Goal: Find contact information: Find contact information

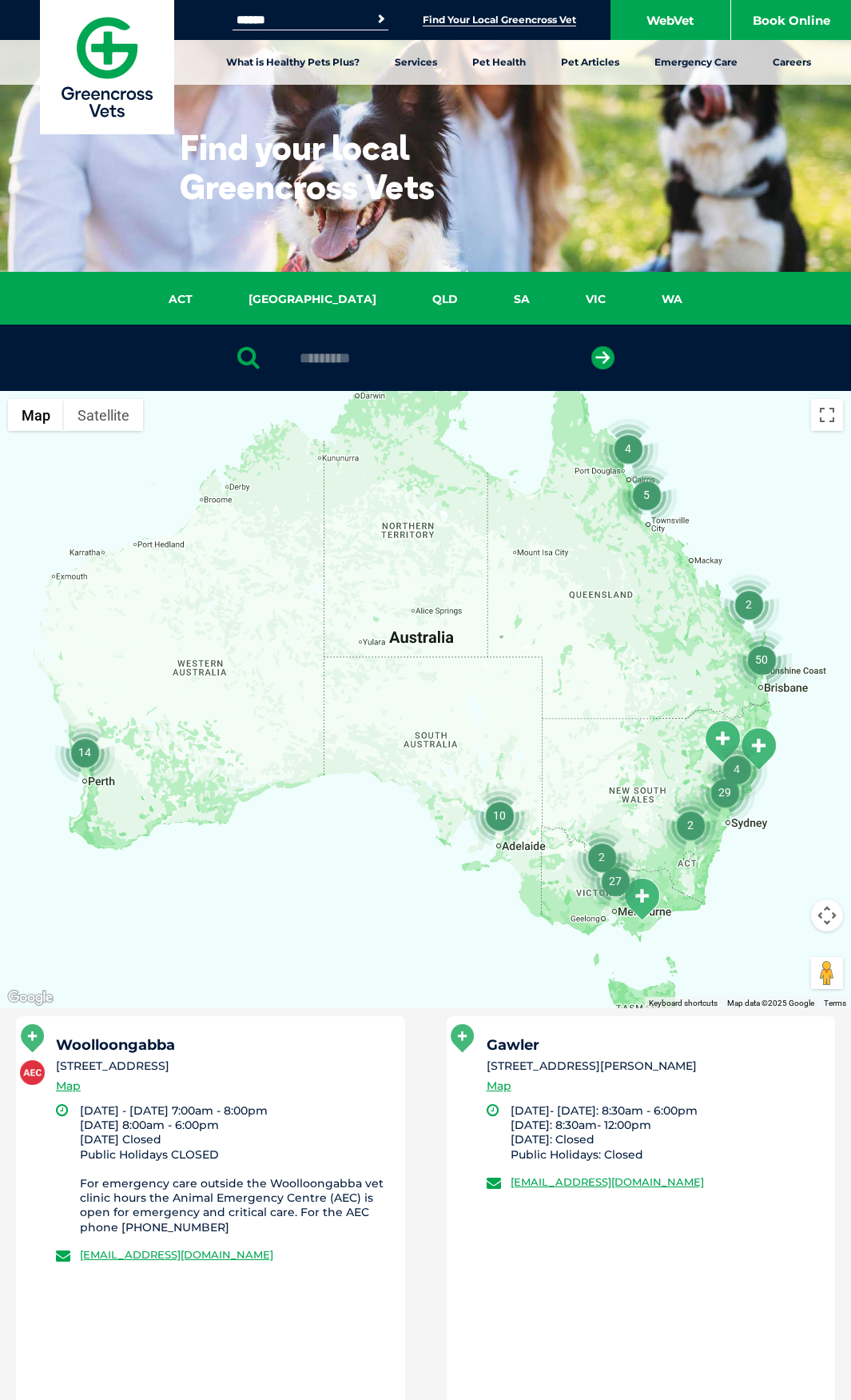
type input "*********"
click at [592, 347] on button "submit" at bounding box center [603, 357] width 23 height 23
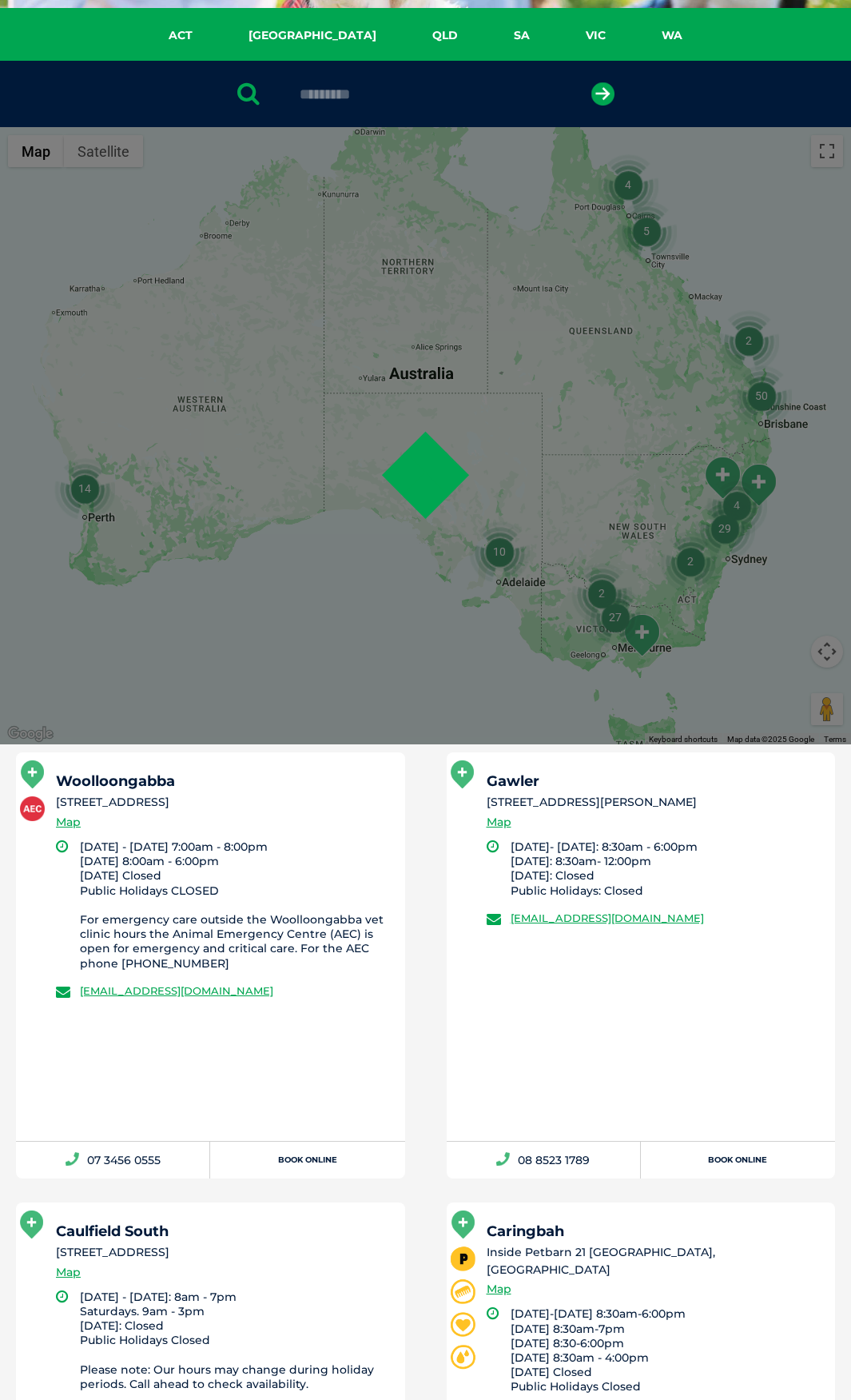
scroll to position [311, 0]
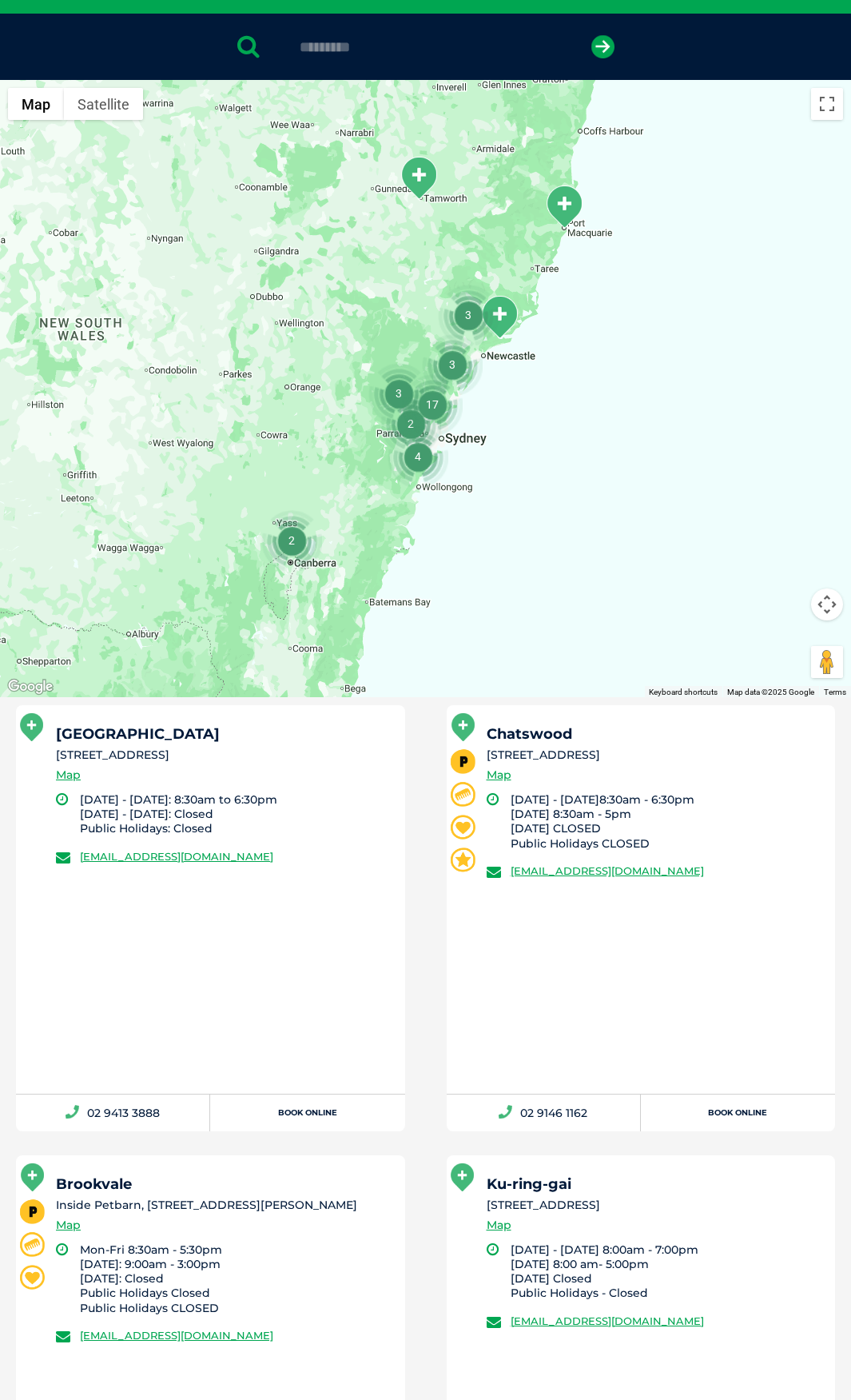
drag, startPoint x: 317, startPoint y: 859, endPoint x: 81, endPoint y: 871, distance: 236.3
click at [81, 871] on div "Roseville 25 Hill St, Roseville NSW 2069 Map Monday - Friday: 8:30am to 6:30pm …" at bounding box center [210, 899] width 389 height 389
copy link "[EMAIL_ADDRESS][DOMAIN_NAME]"
click at [318, 762] on li "[STREET_ADDRESS]" at bounding box center [224, 754] width 334 height 17
drag, startPoint x: 227, startPoint y: 748, endPoint x: 13, endPoint y: 750, distance: 214.0
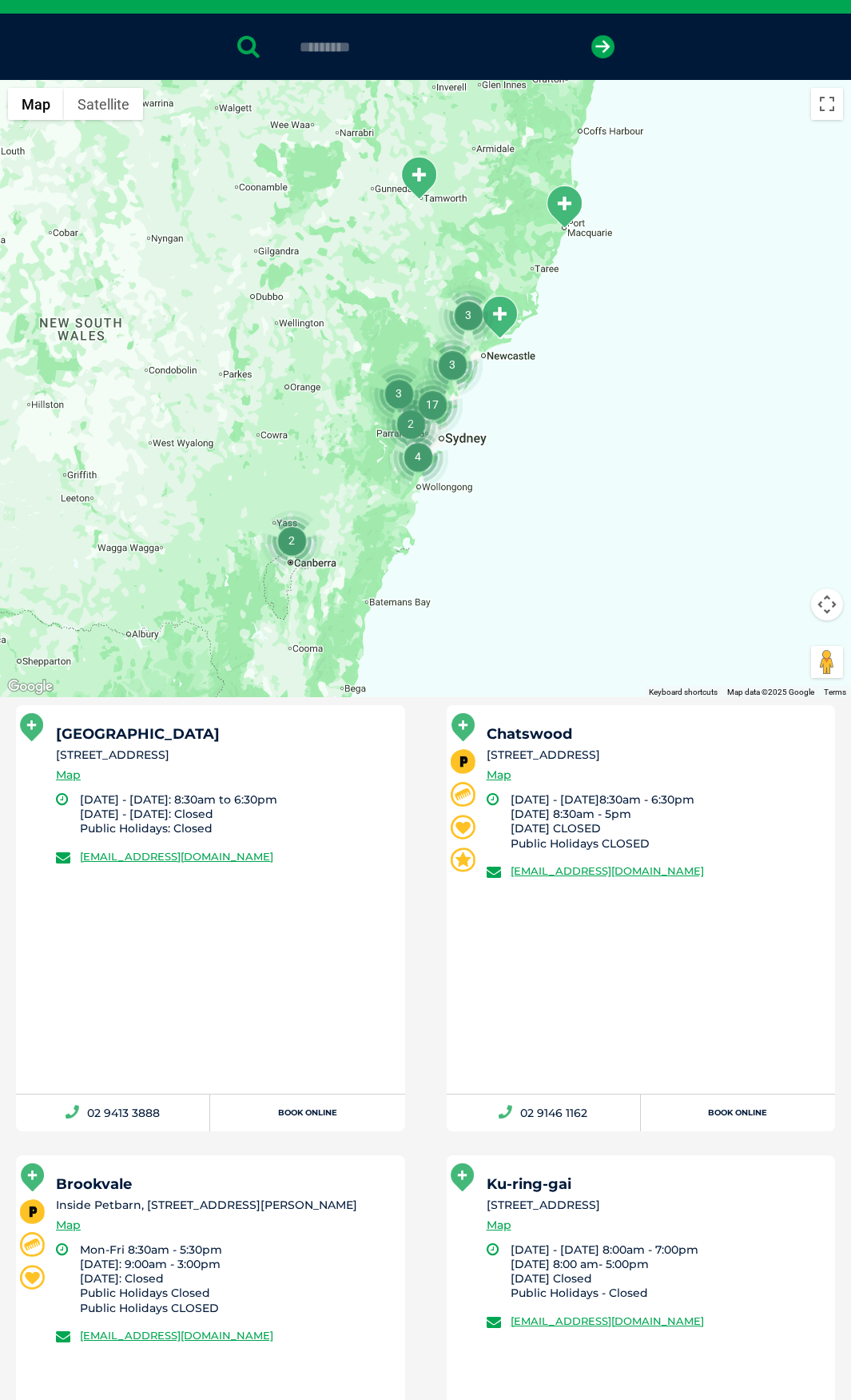
click at [13, 750] on li "Roseville 25 Hill St, Roseville NSW 2069 Map Monday - Friday: 8:30am to 6:30pm …" at bounding box center [210, 918] width 430 height 426
click at [158, 920] on div "Roseville 25 Hill St, Roseville NSW 2069 Map Monday - Friday: 8:30am to 6:30pm …" at bounding box center [210, 899] width 389 height 389
drag, startPoint x: 160, startPoint y: 1136, endPoint x: 90, endPoint y: 1130, distance: 70.3
copy link "02 9413 3888"
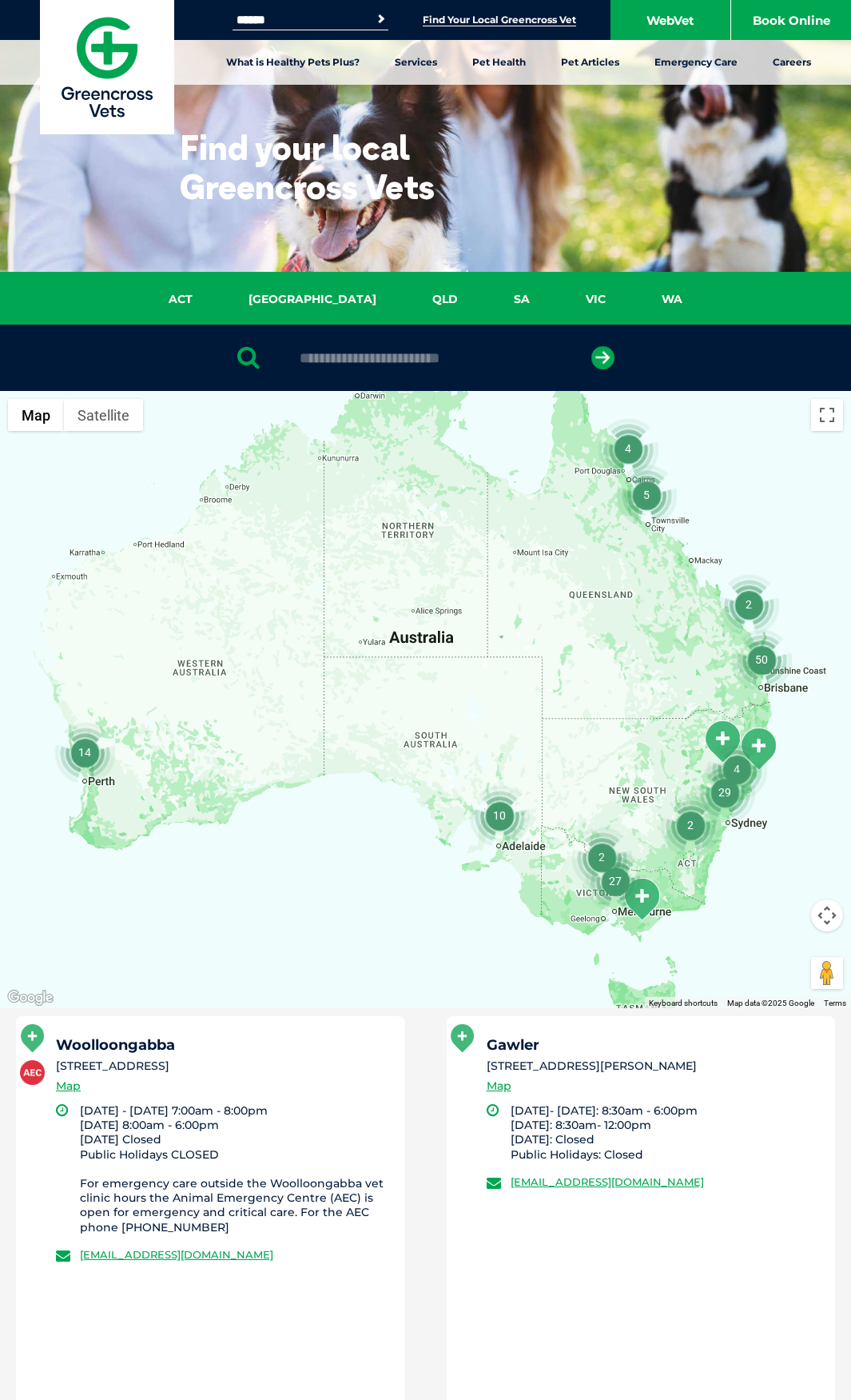
click at [328, 357] on input "text" at bounding box center [426, 358] width 268 height 16
type input "********"
click at [592, 347] on button "submit" at bounding box center [603, 357] width 23 height 23
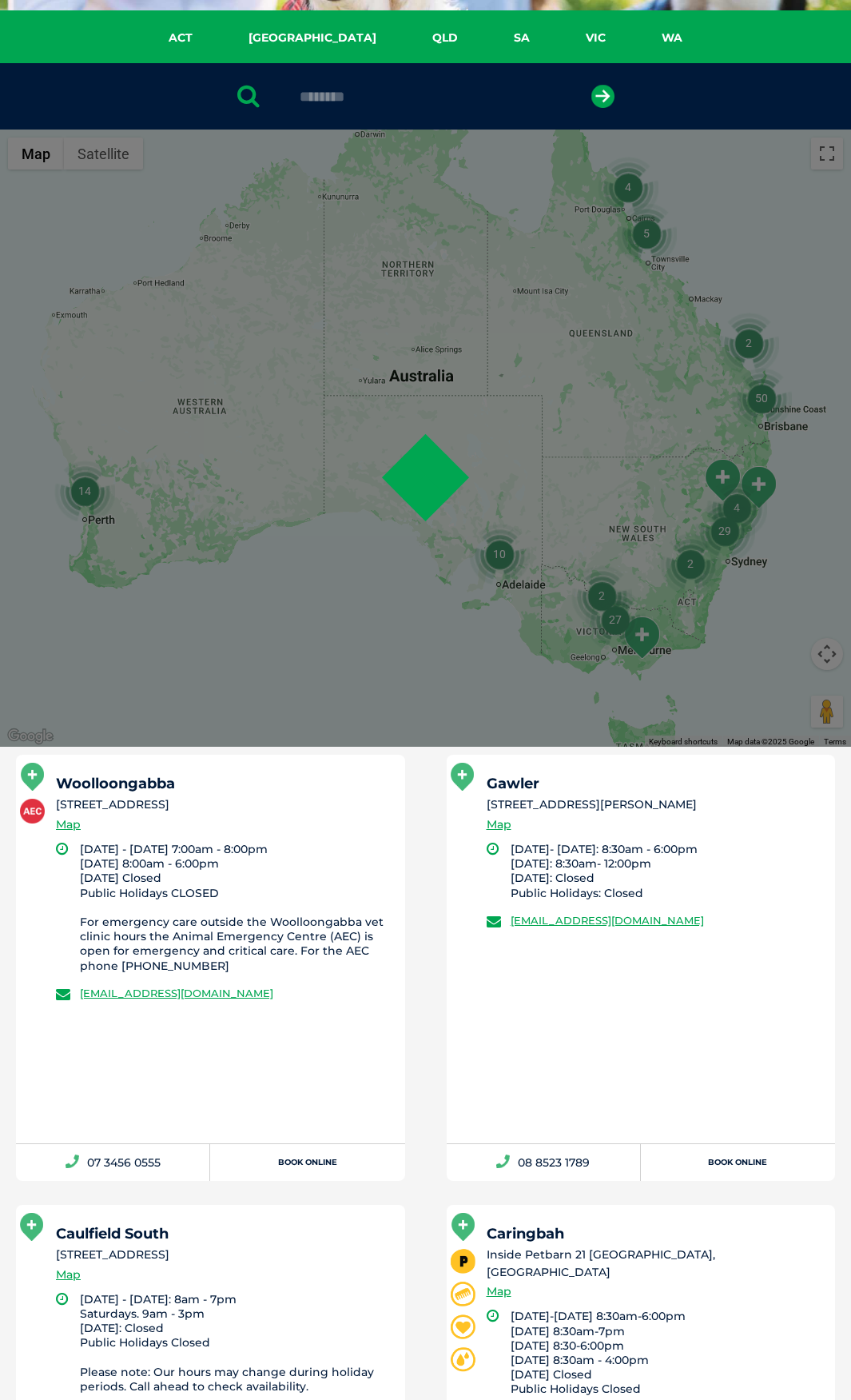
scroll to position [311, 0]
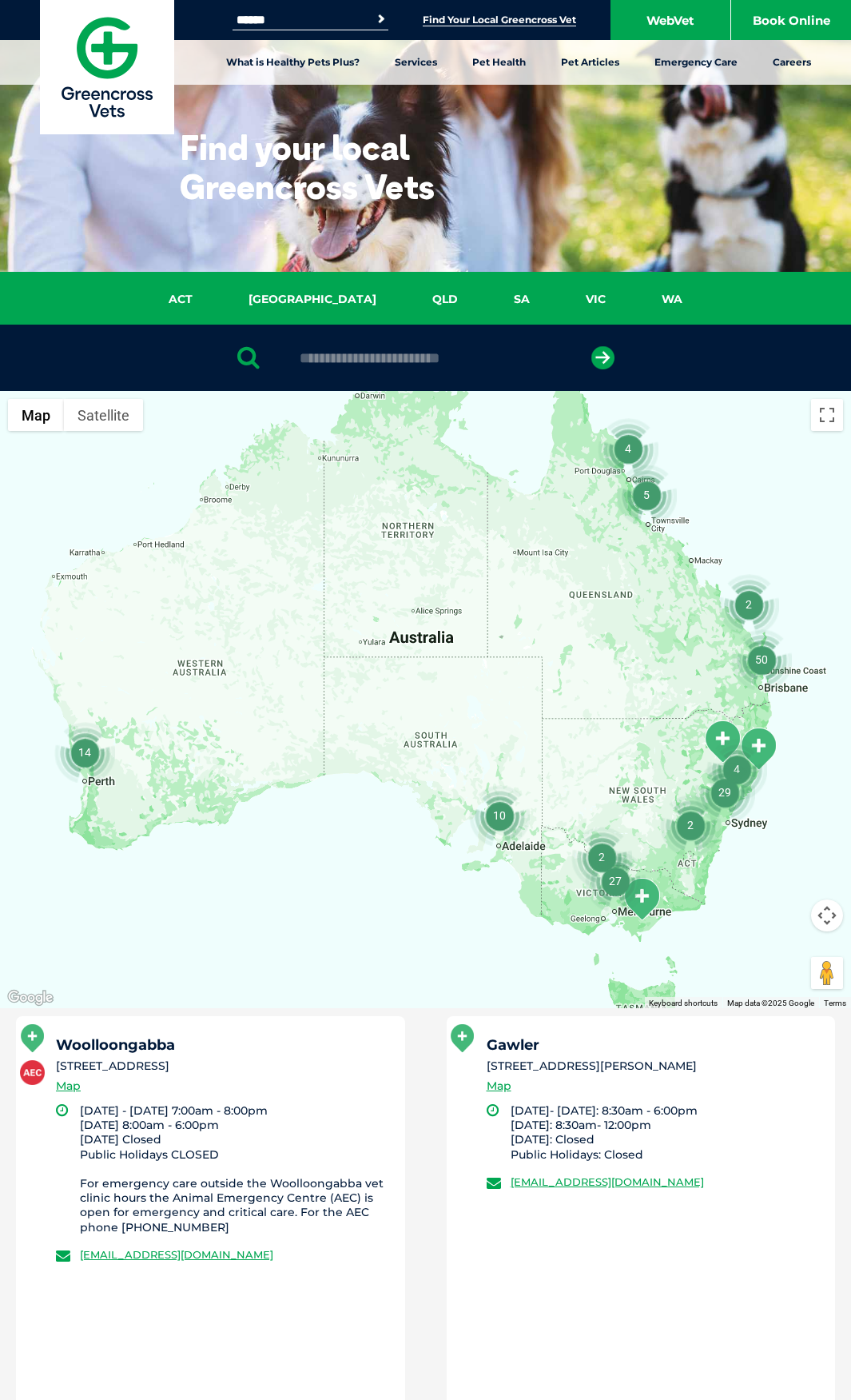
click at [383, 356] on input "text" at bounding box center [426, 358] width 268 height 16
type input "****"
click at [592, 347] on button "submit" at bounding box center [603, 357] width 23 height 23
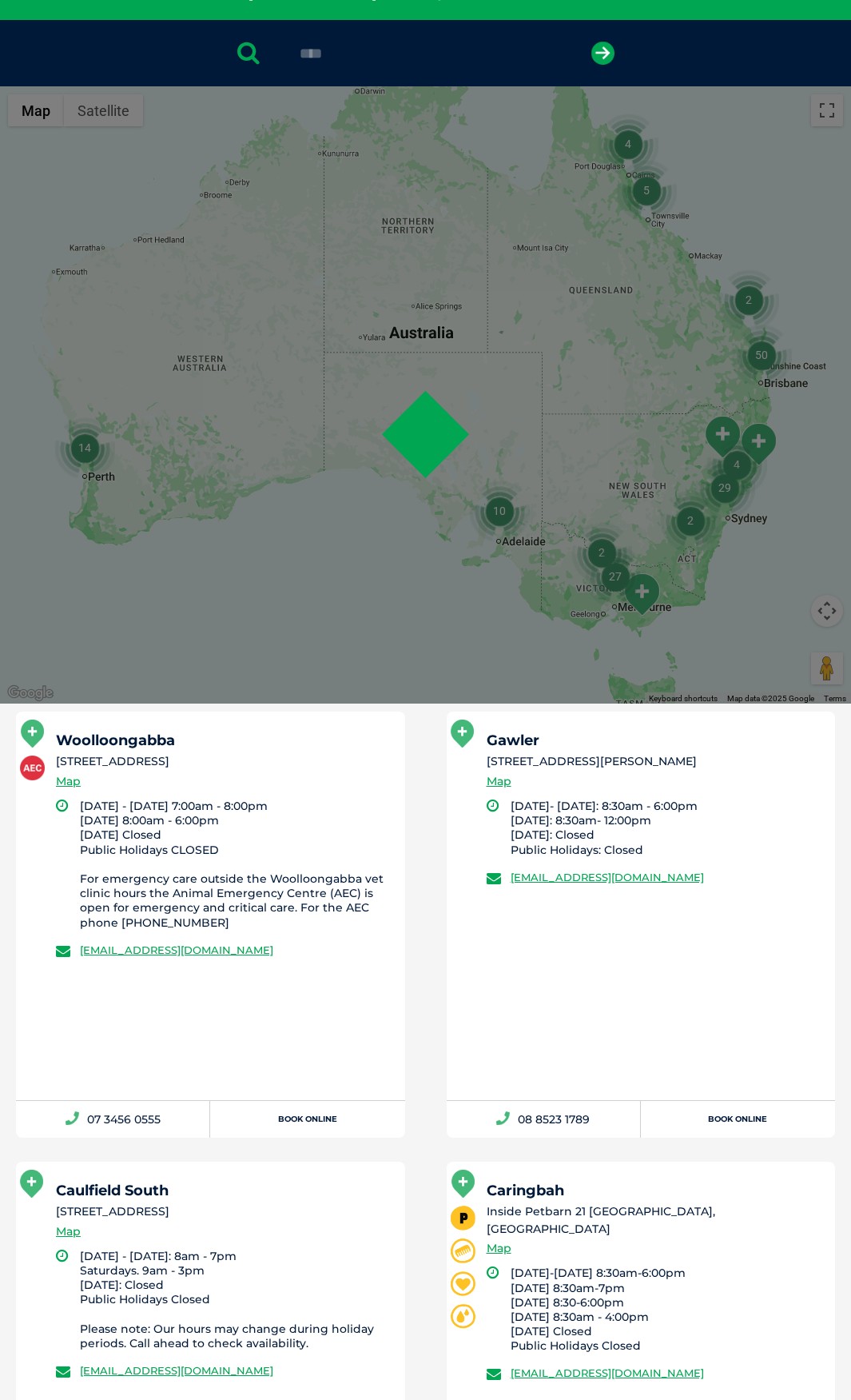
scroll to position [311, 0]
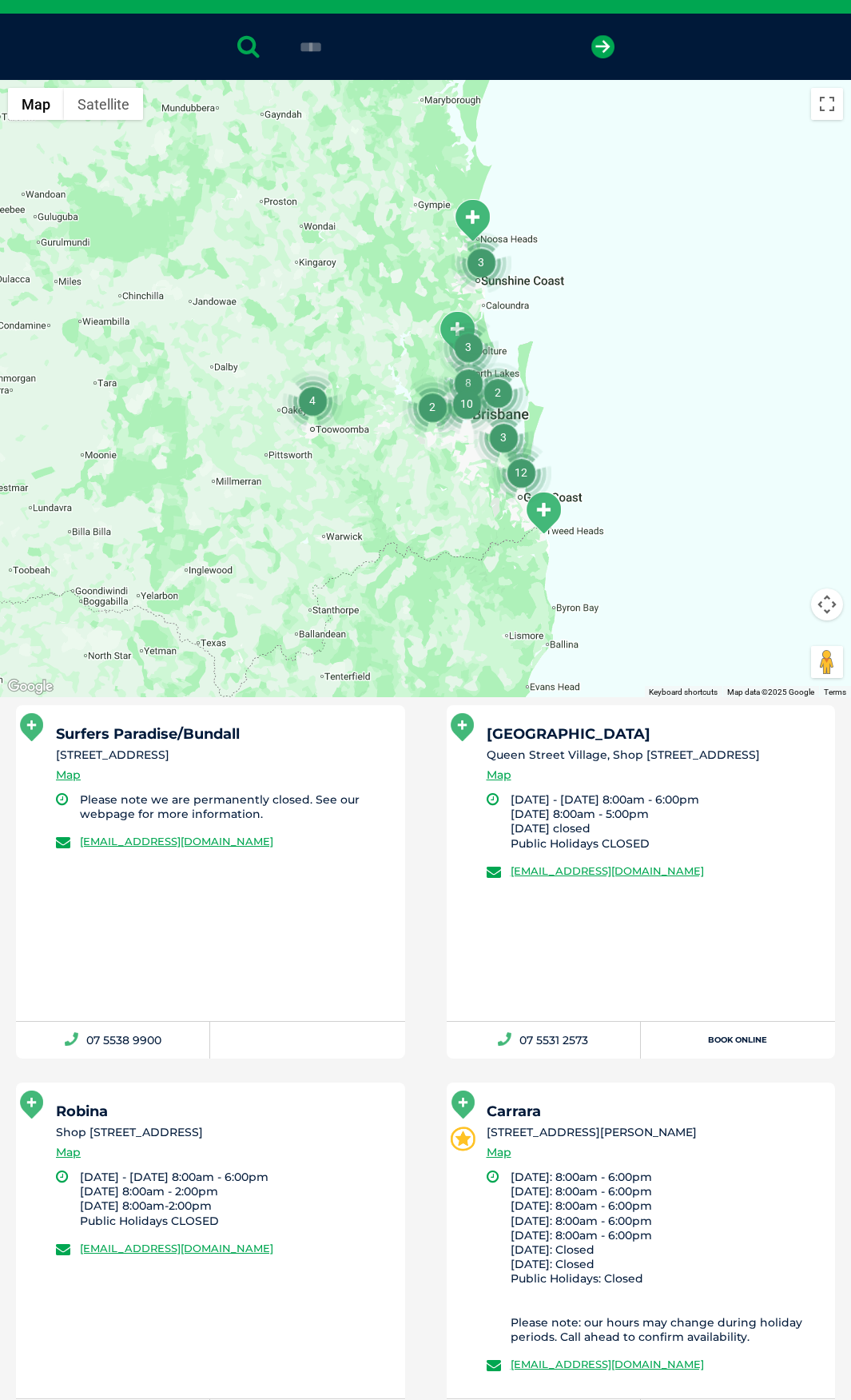
click at [389, 775] on div "Surfers Paradise/Bundall 97 Bundall Road, Bundall QLD 4217 Map" at bounding box center [224, 759] width 334 height 65
click at [331, 745] on div "Surfers Paradise/Bundall 97 Bundall Road, Bundall QLD 4217 Map" at bounding box center [224, 759] width 334 height 65
click at [307, 740] on h5 "Surfers Paradise/Bundall" at bounding box center [224, 734] width 334 height 15
click at [371, 741] on h5 "Surfers Paradise/Bundall" at bounding box center [224, 734] width 334 height 15
click at [366, 864] on div "Surfers Paradise/Bundall 97 Bundall Road, Bundall QLD 4217 Map Please note we a…" at bounding box center [210, 862] width 389 height 316
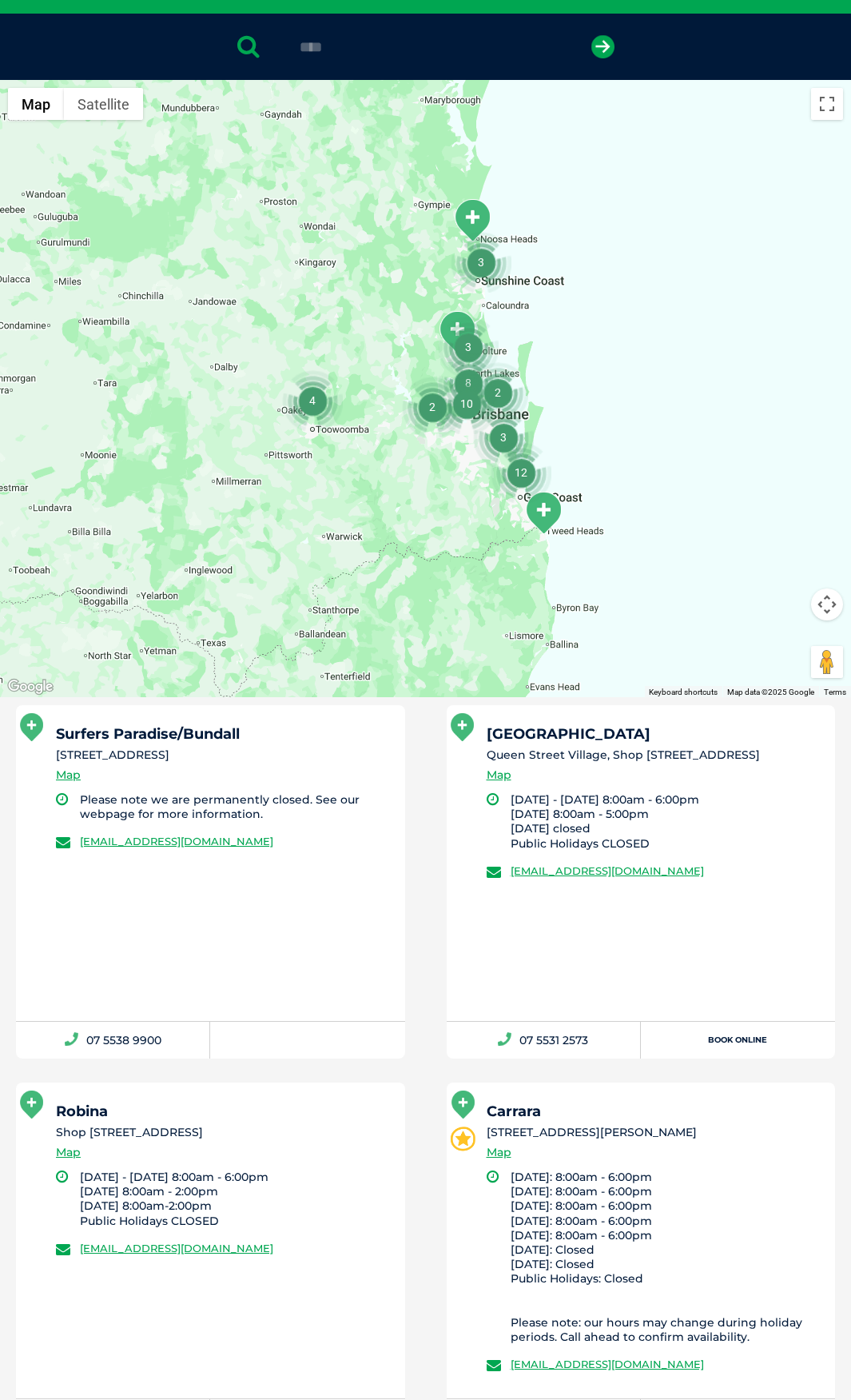
click at [405, 820] on li "Surfers Paradise/Bundall 97 Bundall Road, Bundall QLD 4217 Map Please note we a…" at bounding box center [210, 881] width 430 height 353
click at [417, 818] on li "Surfers Paradise/Bundall 97 Bundall Road, Bundall QLD 4217 Map Please note we a…" at bounding box center [210, 881] width 430 height 353
drag, startPoint x: 314, startPoint y: 759, endPoint x: 324, endPoint y: 750, distance: 13.5
click at [314, 759] on li "[STREET_ADDRESS]" at bounding box center [224, 754] width 334 height 17
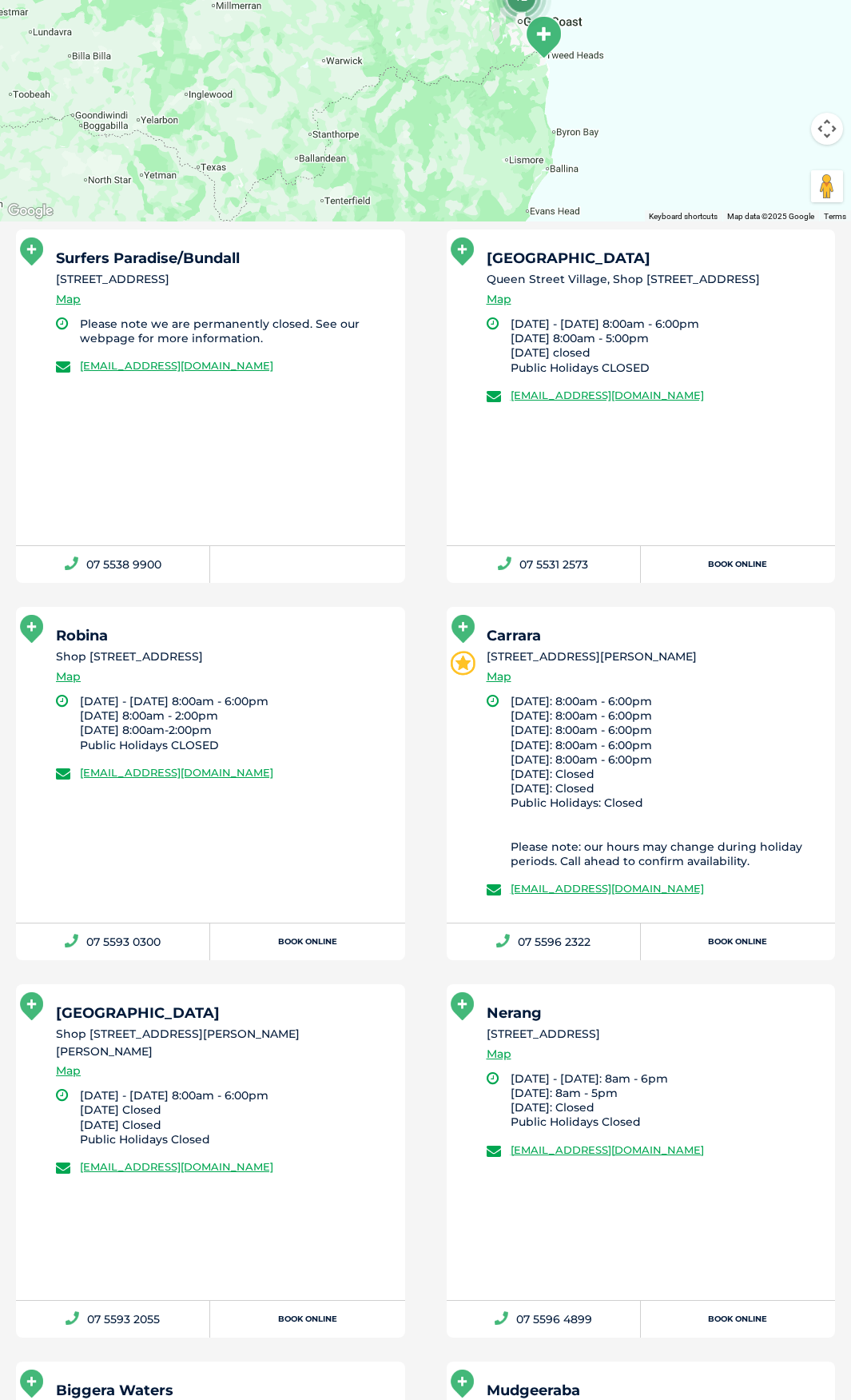
scroll to position [791, 0]
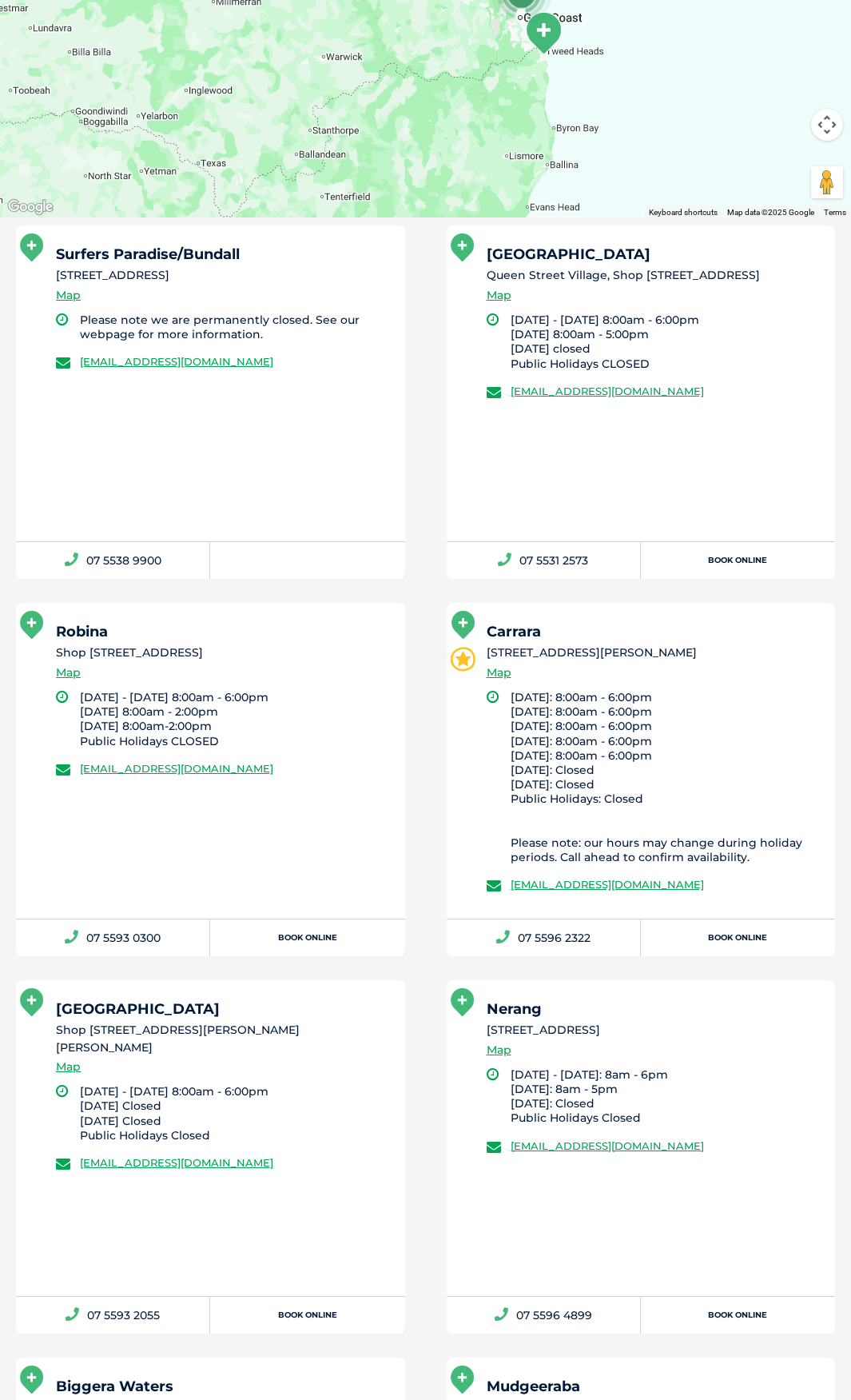
click at [430, 743] on li "Puppy School Carrara 5/90 Spencer Road, Nerang QLD 4211 Map Monday: 8:00am - 6:…" at bounding box center [640, 779] width 430 height 353
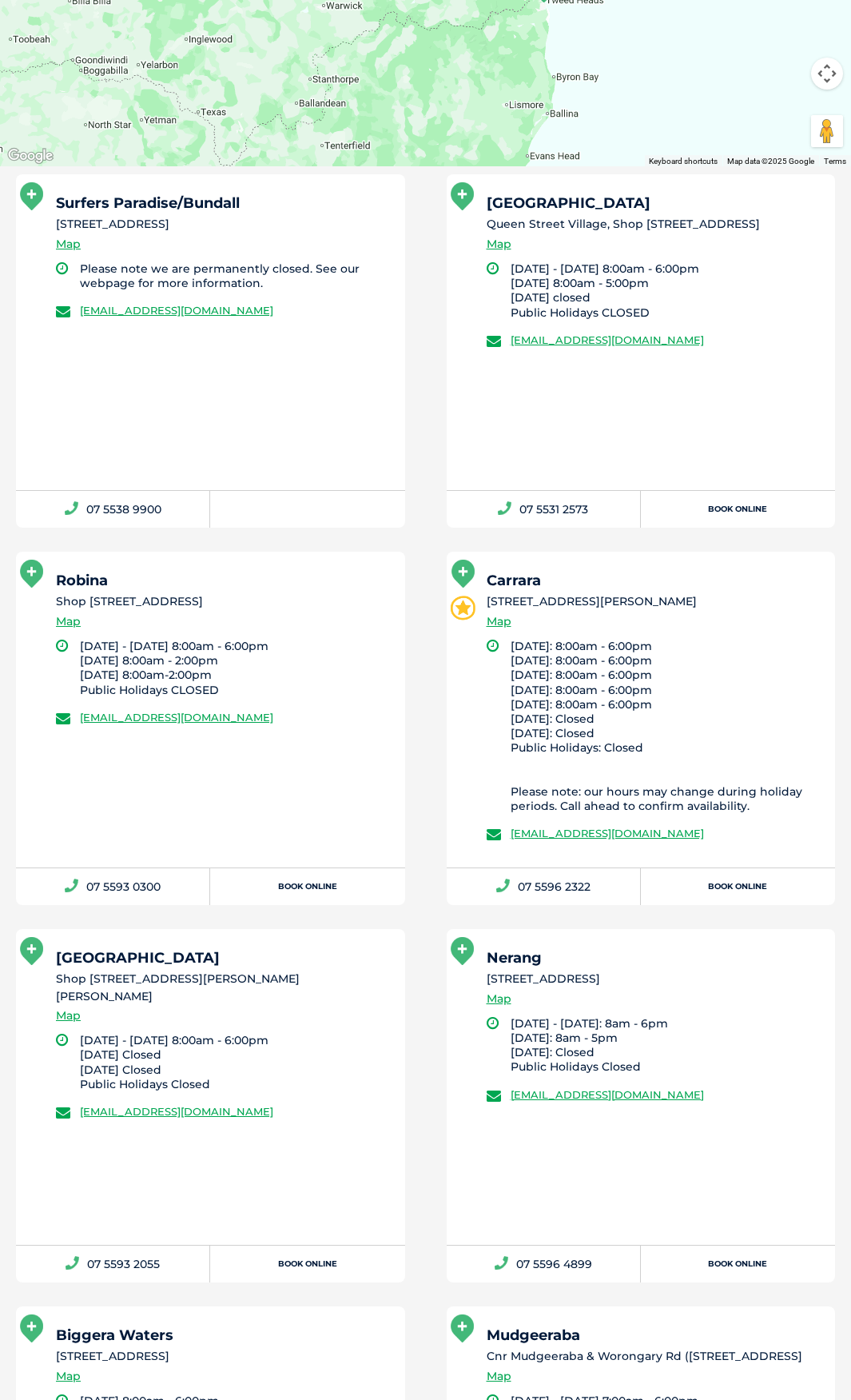
scroll to position [871, 0]
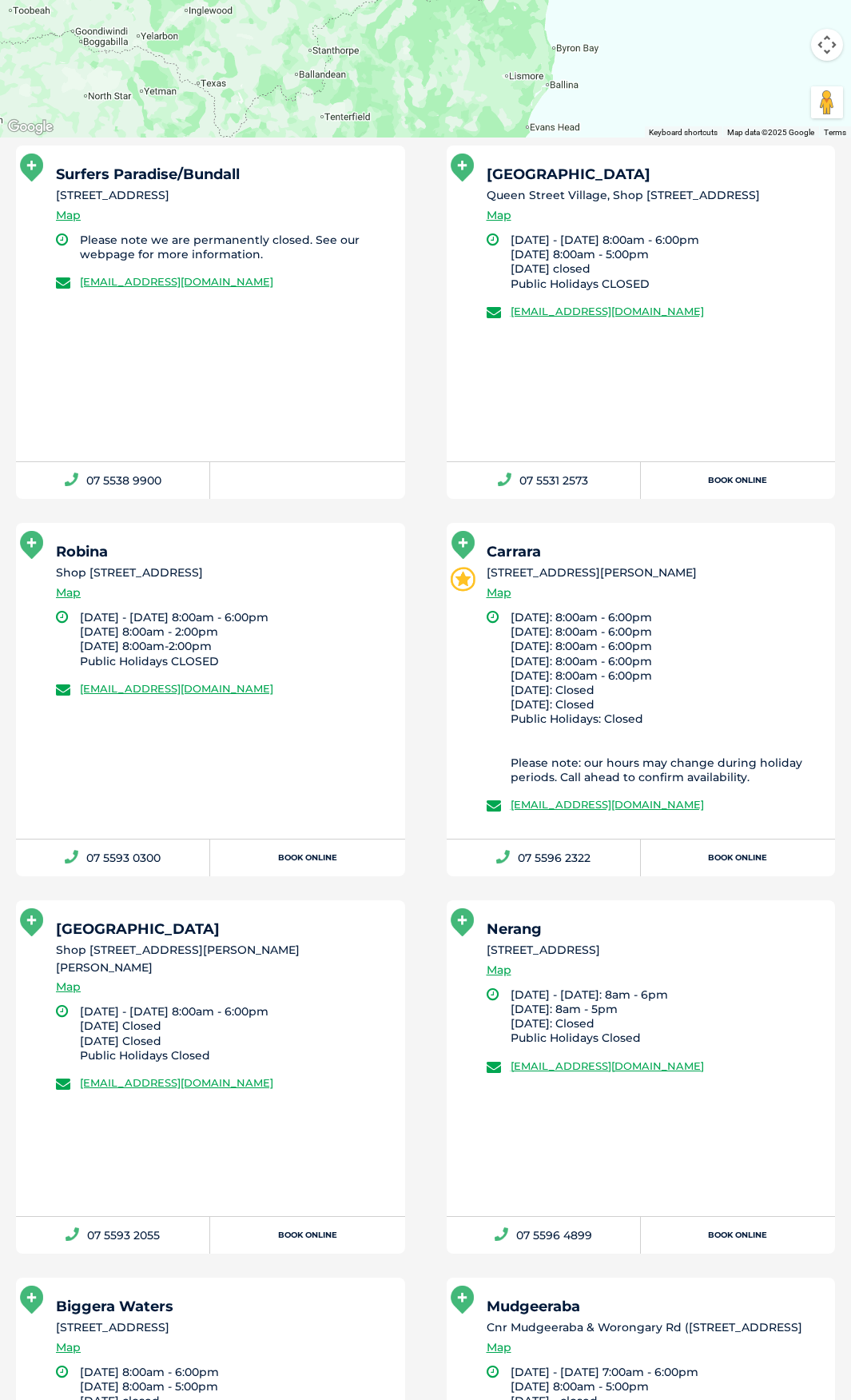
click at [301, 637] on li "Monday - Friday 8:00am - 6:00pm Saturday 8:00am - 2:00pm Sunday 8:00am-2:00pm P…" at bounding box center [236, 639] width 311 height 58
drag, startPoint x: 329, startPoint y: 587, endPoint x: 318, endPoint y: 598, distance: 15.6
click at [331, 581] on li "Shop [STREET_ADDRESS]" at bounding box center [224, 572] width 334 height 17
click at [187, 581] on li "Shop [STREET_ADDRESS]" at bounding box center [224, 572] width 334 height 17
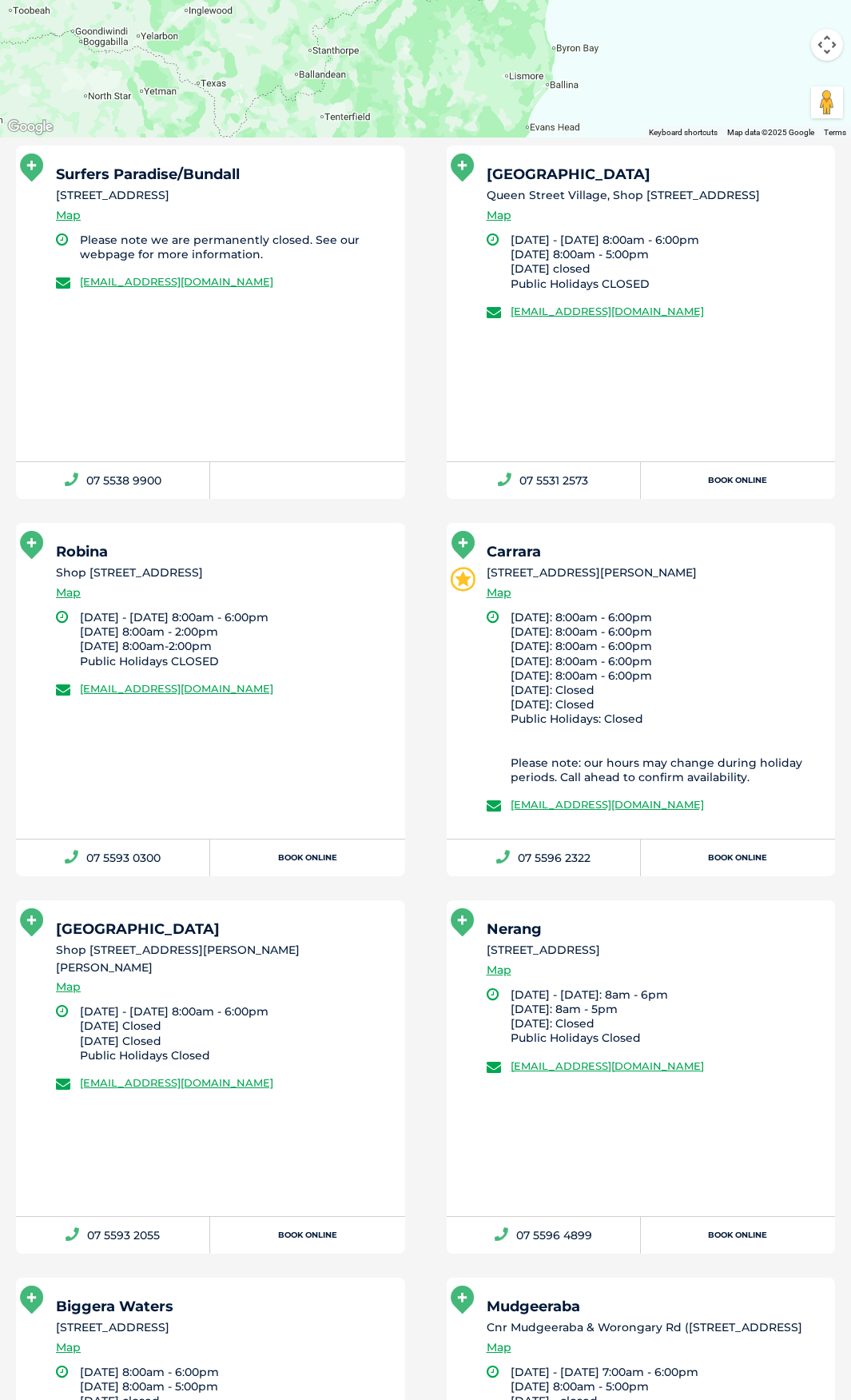
drag, startPoint x: 135, startPoint y: 580, endPoint x: 50, endPoint y: 553, distance: 89.2
click at [50, 553] on div "Robina Shop 25 Robina Quays Shopping Centre , Robina Parkway Robina QLD 4226 Ma…" at bounding box center [210, 680] width 389 height 316
click at [140, 573] on li "Shop [STREET_ADDRESS]" at bounding box center [224, 572] width 334 height 17
drag, startPoint x: 166, startPoint y: 592, endPoint x: 56, endPoint y: 567, distance: 112.8
click at [56, 567] on li "Shop [STREET_ADDRESS]" at bounding box center [224, 572] width 334 height 17
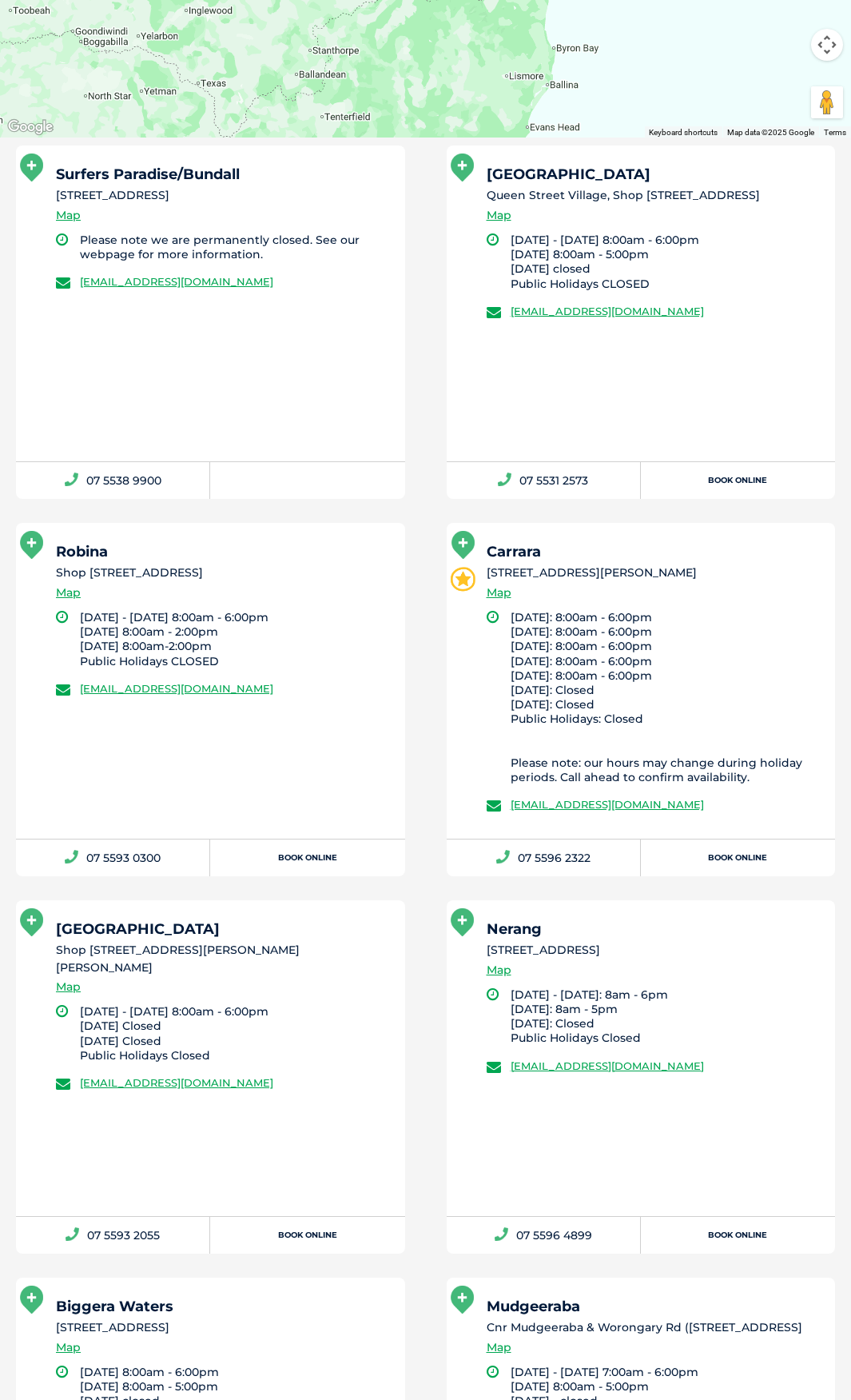
copy li "Shop [STREET_ADDRESS]"
click at [96, 580] on li "Shop [STREET_ADDRESS]" at bounding box center [224, 572] width 334 height 17
click at [210, 252] on li "Please note we are permanently closed. See our webpage for more information." at bounding box center [236, 247] width 311 height 29
drag, startPoint x: 217, startPoint y: 336, endPoint x: 205, endPoint y: 476, distance: 140.5
click at [194, 463] on div "Surfers Paradise/Bundall 97 Bundall Road, Bundall QLD 4217 Map Please note we a…" at bounding box center [210, 322] width 389 height 353
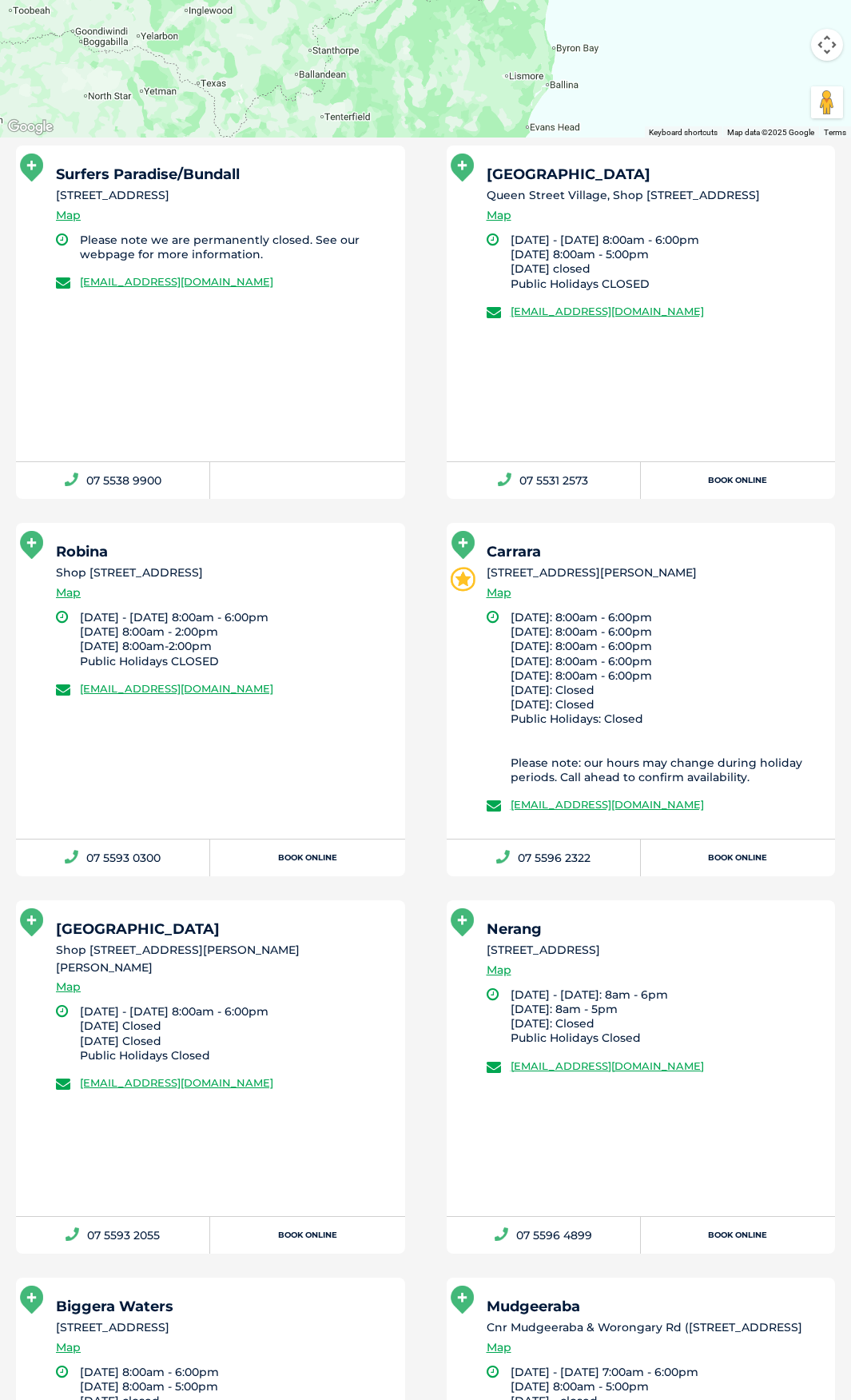
click at [279, 643] on li "Monday - Friday 8:00am - 6:00pm Saturday 8:00am - 2:00pm Sunday 8:00am-2:00pm P…" at bounding box center [236, 639] width 311 height 58
drag, startPoint x: 168, startPoint y: 601, endPoint x: 81, endPoint y: 576, distance: 90.5
click at [60, 578] on div "Robina Shop 25 Robina Quays Shopping Centre , Robina Parkway Robina QLD 4226 Map" at bounding box center [224, 577] width 334 height 65
click at [121, 579] on li "Shop [STREET_ADDRESS]" at bounding box center [224, 572] width 334 height 17
click at [175, 581] on li "Shop [STREET_ADDRESS]" at bounding box center [224, 572] width 334 height 17
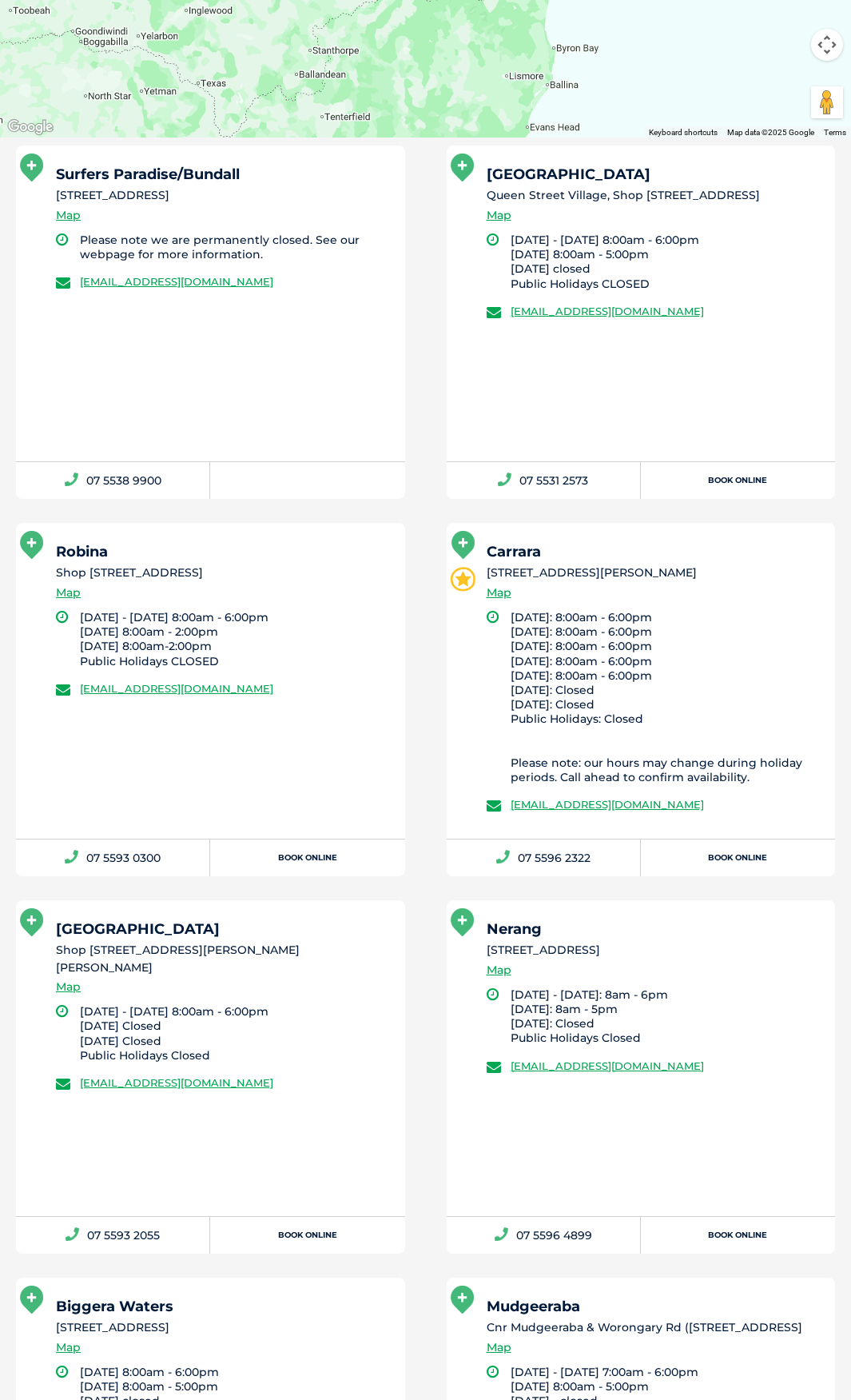
drag, startPoint x: 151, startPoint y: 588, endPoint x: 134, endPoint y: 589, distance: 17.0
click at [131, 581] on li "Shop [STREET_ADDRESS]" at bounding box center [224, 572] width 334 height 17
click at [151, 581] on li "Shop [STREET_ADDRESS]" at bounding box center [224, 572] width 334 height 17
drag, startPoint x: 161, startPoint y: 589, endPoint x: 51, endPoint y: 574, distance: 111.0
click at [51, 574] on div "Robina Shop 25 Robina Quays Shopping Centre , Robina Parkway Robina QLD 4226 Ma…" at bounding box center [210, 680] width 389 height 316
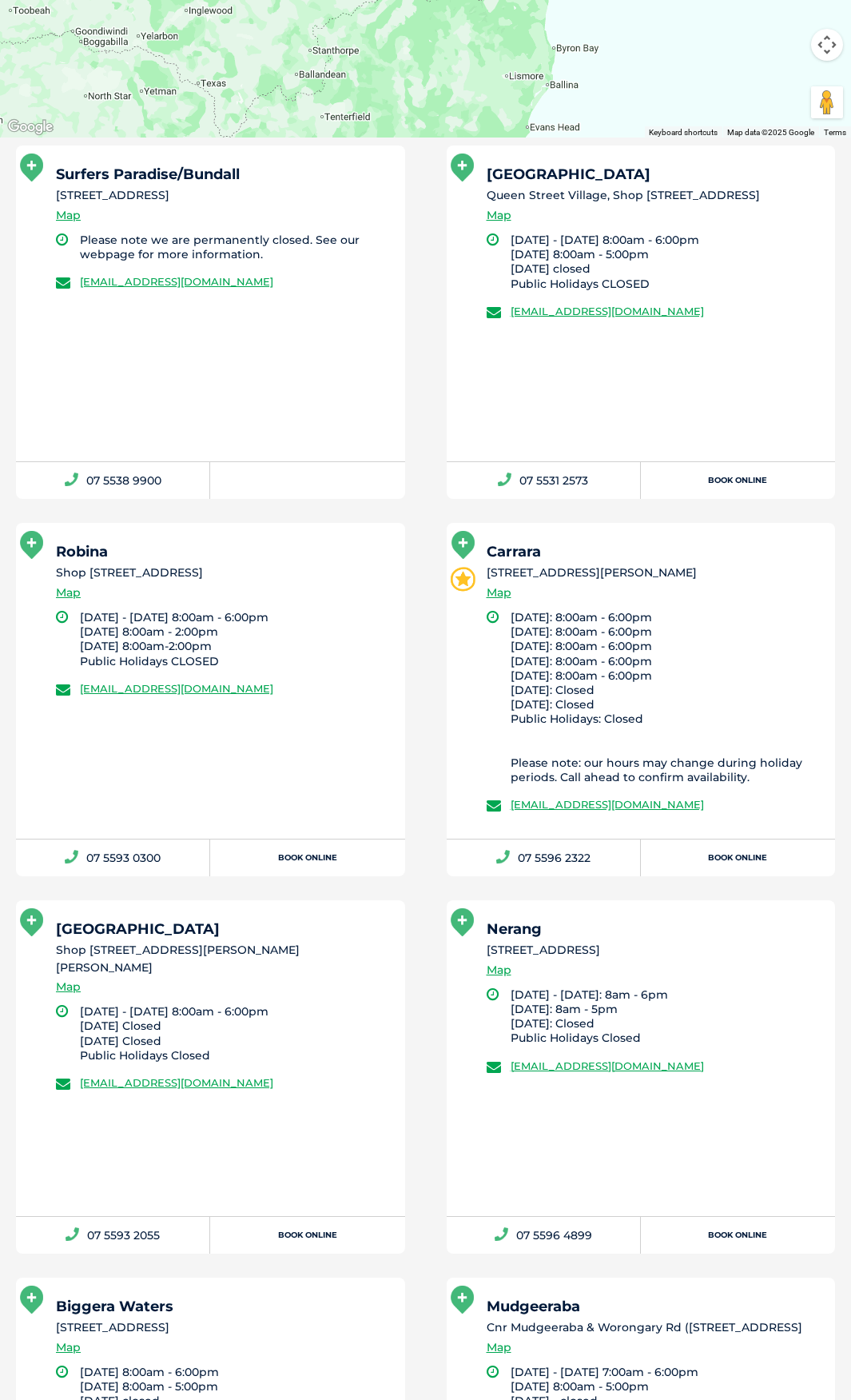
copy li "Shop [STREET_ADDRESS]"
click at [205, 780] on div "Robina Shop 25 Robina Quays Shopping Centre , Robina Parkway Robina QLD 4226 Ma…" at bounding box center [210, 680] width 389 height 316
drag, startPoint x: 177, startPoint y: 882, endPoint x: 87, endPoint y: 879, distance: 90.0
copy link "07 5593 0300"
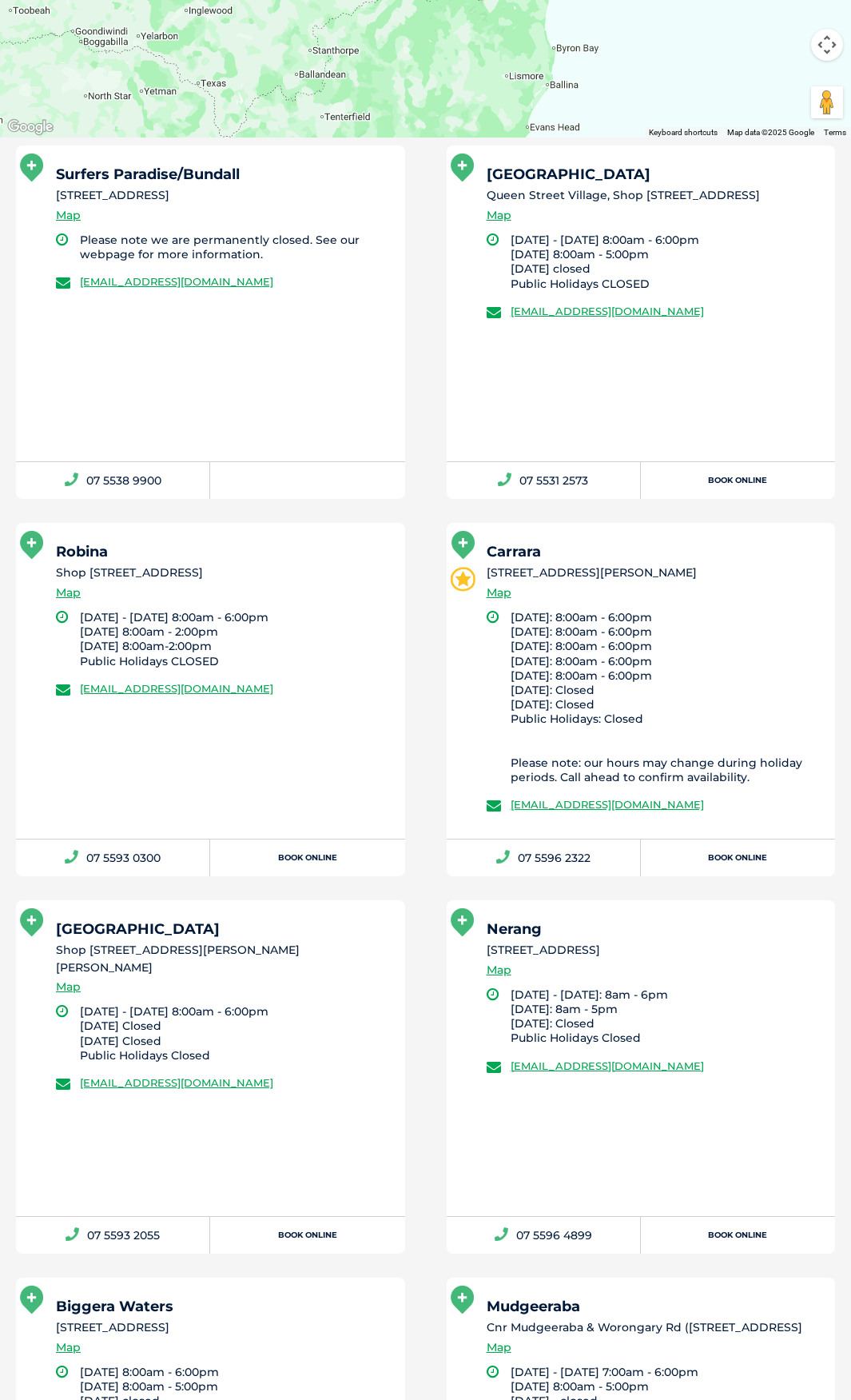
drag, startPoint x: 231, startPoint y: 383, endPoint x: 229, endPoint y: 326, distance: 57.0
click at [231, 383] on div "Surfers Paradise/Bundall 97 Bundall Road, Bundall QLD 4217 Map Please note we a…" at bounding box center [210, 303] width 389 height 316
